Goal: Task Accomplishment & Management: Complete application form

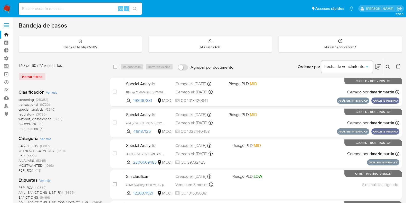
click at [6, 12] on img at bounding box center [7, 8] width 9 height 9
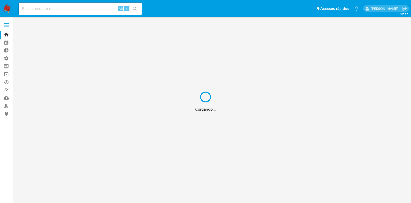
click at [7, 27] on div "Cargando..." at bounding box center [205, 101] width 411 height 203
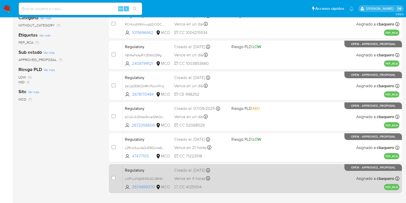
scroll to position [128, 0]
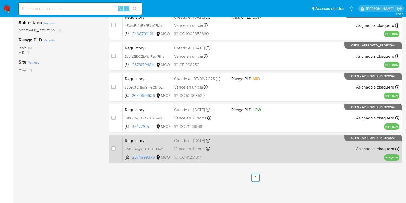
click at [241, 146] on div "Regulatory wVPivL4YgStE45kGC2BhWKJc 2674999370 MCO Creado el: [DATE] Creado el:…" at bounding box center [261, 149] width 277 height 26
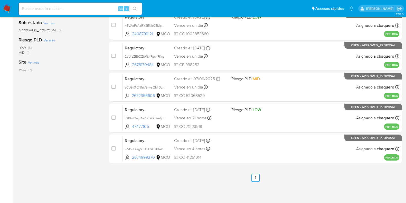
click at [6, 10] on img at bounding box center [7, 8] width 9 height 9
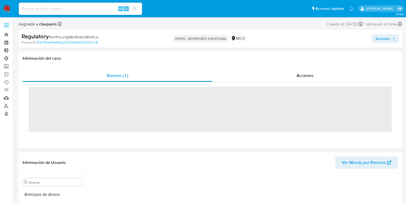
scroll to position [167, 0]
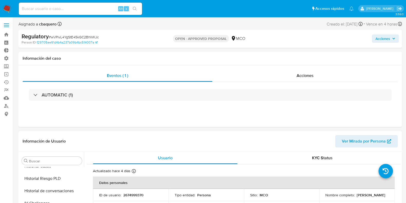
select select "10"
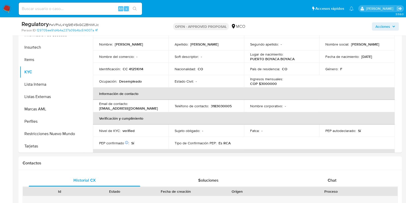
scroll to position [128, 0]
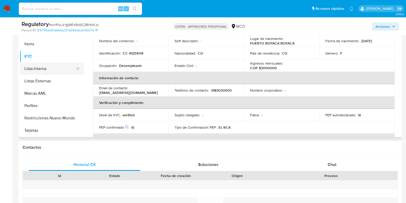
click at [38, 66] on button "Lista Interna" at bounding box center [50, 68] width 60 height 12
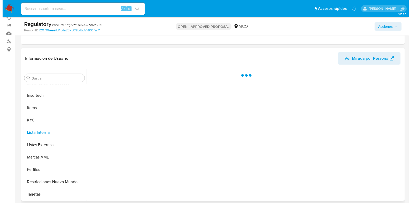
scroll to position [64, 0]
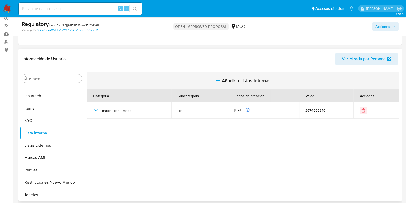
click at [231, 78] on span "Añadir a Listas Internas" at bounding box center [246, 81] width 49 height 6
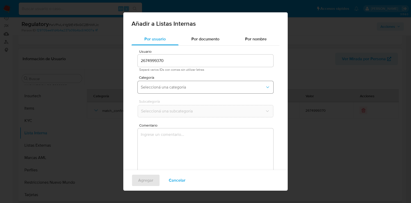
click at [170, 90] on button "Seleccioná una categoría" at bounding box center [206, 87] width 136 height 12
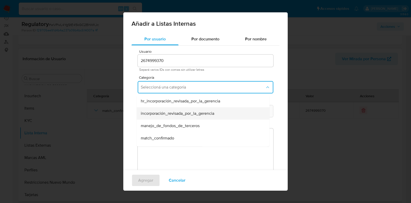
click at [152, 113] on span "incorporación_revisada_por_la_gerencia" at bounding box center [177, 113] width 73 height 5
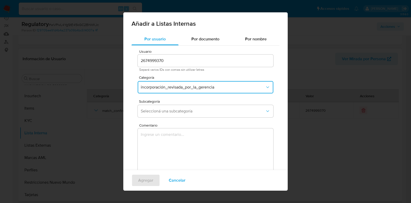
click at [179, 148] on textarea "Comentario" at bounding box center [206, 152] width 136 height 49
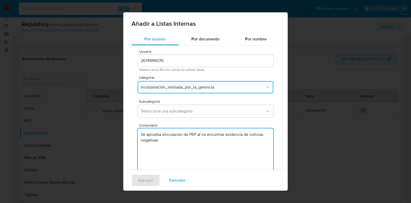
click at [193, 133] on textarea "Se aprueba vinculación de PEP al no encontrar evidencia de noticias negativas" at bounding box center [206, 152] width 136 height 49
click at [194, 134] on textarea "Se aprueba vinculación de RCA al no encontrar evidencia de noticias negativas" at bounding box center [206, 152] width 136 height 49
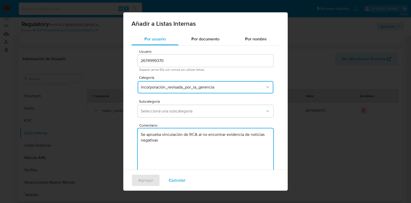
click at [168, 148] on textarea "Se aprueba vinculación de RCA al no encontrar evidencia de noticias negativas" at bounding box center [206, 152] width 136 height 49
type textarea "Se aprueba vinculación de RCA al no encontrar evidencia de noticias negativas"
click at [158, 108] on span "Seleccioná una subcategoría" at bounding box center [203, 110] width 124 height 5
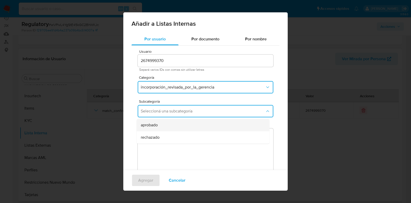
click at [161, 122] on div "aprobado" at bounding box center [202, 125] width 122 height 12
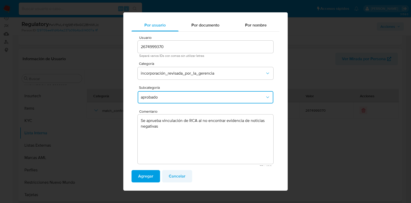
scroll to position [16, 0]
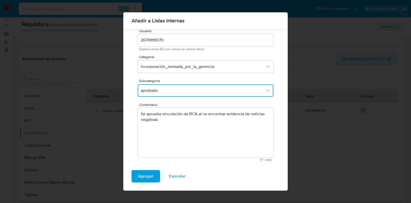
click at [144, 177] on span "Agregar" at bounding box center [145, 175] width 15 height 11
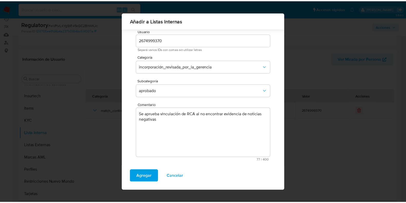
scroll to position [0, 0]
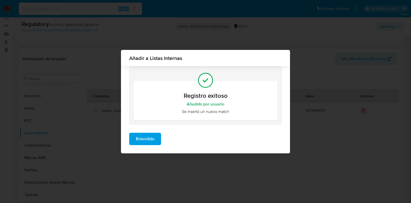
click at [152, 136] on span "Entendido" at bounding box center [145, 138] width 19 height 11
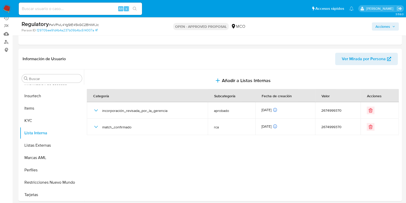
drag, startPoint x: 385, startPoint y: 29, endPoint x: 383, endPoint y: 29, distance: 2.8
click at [385, 29] on span "Acciones" at bounding box center [383, 26] width 15 height 8
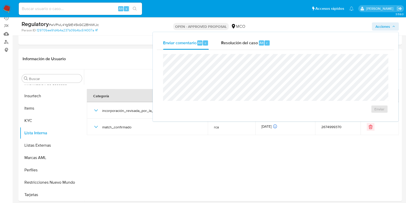
drag, startPoint x: 255, startPoint y: 48, endPoint x: 239, endPoint y: 53, distance: 16.3
click at [254, 48] on div "Resolución del caso Alt r" at bounding box center [245, 42] width 49 height 13
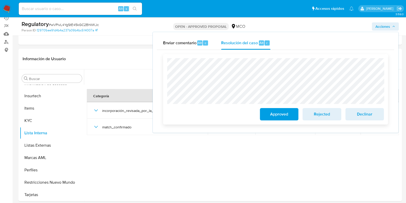
click at [274, 114] on span "Approved" at bounding box center [279, 113] width 25 height 11
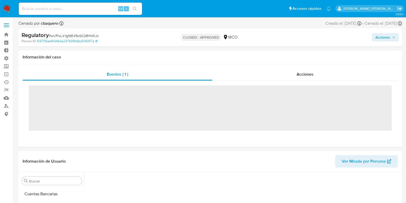
scroll to position [175, 0]
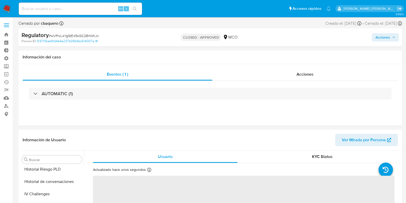
select select "10"
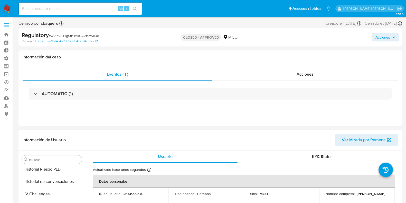
scroll to position [217, 0]
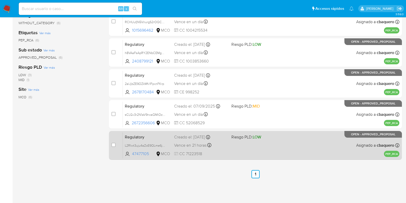
scroll to position [110, 0]
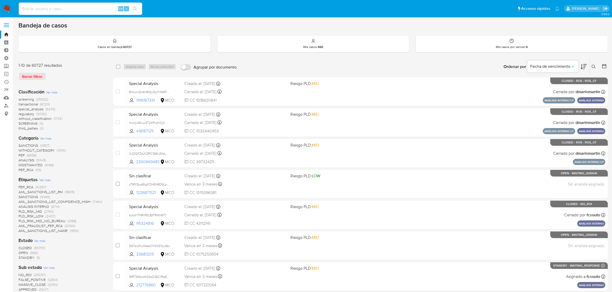
click at [78, 10] on input at bounding box center [80, 8] width 123 height 7
paste input "2219963574"
type input "2219963574"
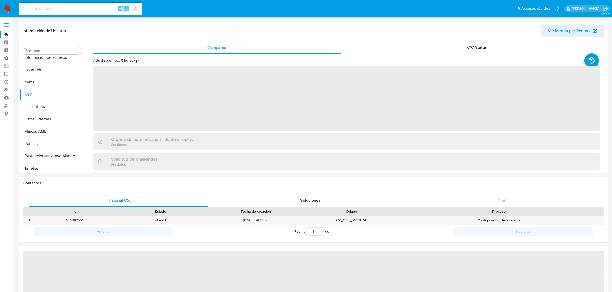
scroll to position [217, 0]
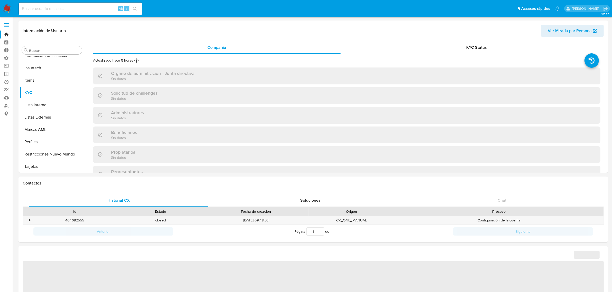
select select "10"
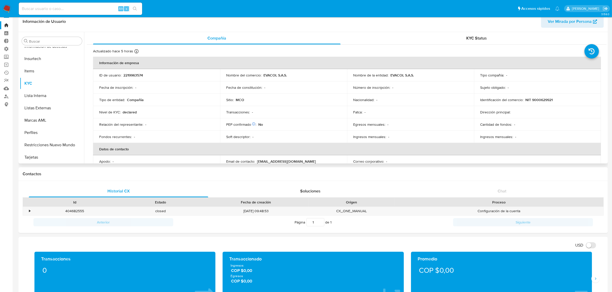
scroll to position [0, 0]
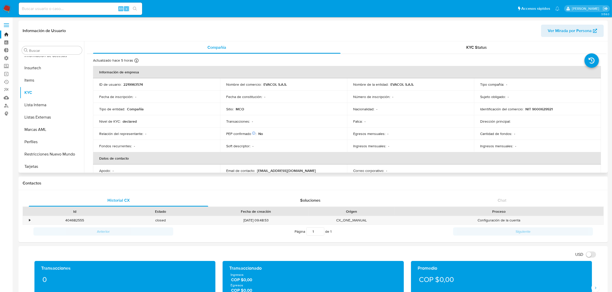
click at [485, 54] on div "Actualizado hace 5 horas Creado: [DATE] 15:18:40 Actualizado: [DATE] 10:14:07 I…" at bounding box center [347, 279] width 520 height 451
click at [483, 50] on span "KYC Status" at bounding box center [476, 47] width 21 height 6
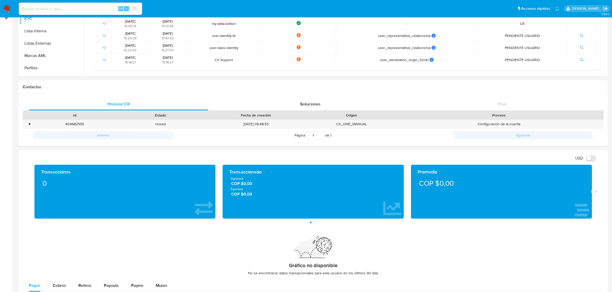
scroll to position [184, 0]
click at [4, 10] on img at bounding box center [7, 8] width 9 height 9
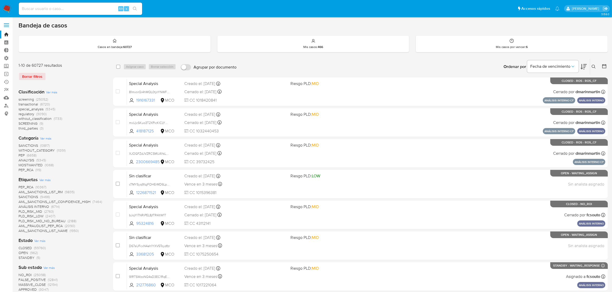
click at [10, 27] on label at bounding box center [6, 25] width 13 height 11
click at [0, 0] on input "checkbox" at bounding box center [0, 0] width 0 height 0
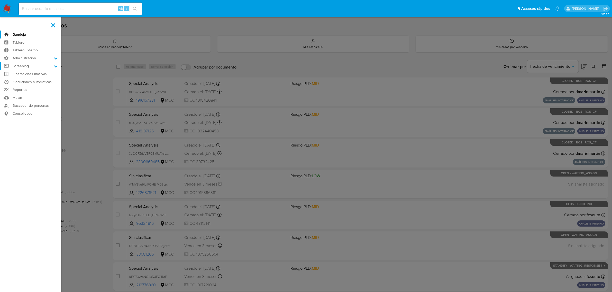
click at [51, 67] on label "Screening" at bounding box center [30, 66] width 61 height 8
click at [0, 0] on input "Screening" at bounding box center [0, 0] width 0 height 0
click at [55, 58] on icon at bounding box center [55, 59] width 3 height 2
click at [0, 0] on input "Administración" at bounding box center [0, 0] width 0 height 0
click at [55, 58] on icon at bounding box center [55, 58] width 3 height 2
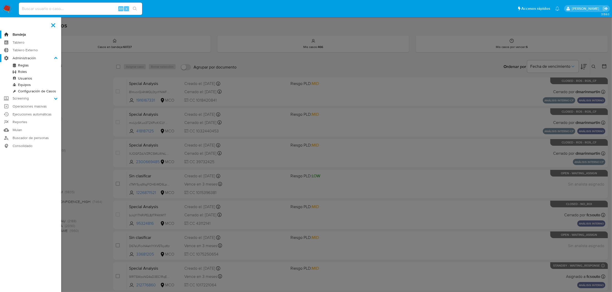
click at [0, 0] on input "Administración" at bounding box center [0, 0] width 0 height 0
click at [51, 99] on label "Screening" at bounding box center [30, 99] width 61 height 8
click at [0, 0] on input "Screening" at bounding box center [0, 0] width 0 height 0
click at [116, 71] on label at bounding box center [306, 146] width 612 height 292
click at [0, 0] on input "checkbox" at bounding box center [0, 0] width 0 height 0
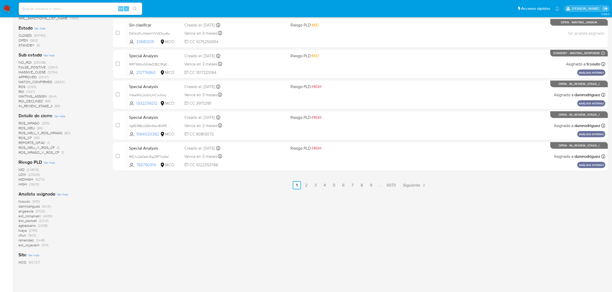
scroll to position [232, 0]
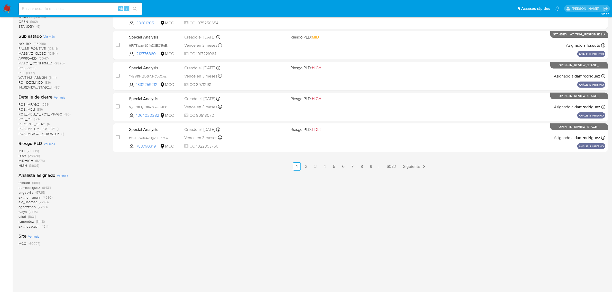
click at [5, 8] on img at bounding box center [7, 8] width 9 height 9
